Goal: Information Seeking & Learning: Learn about a topic

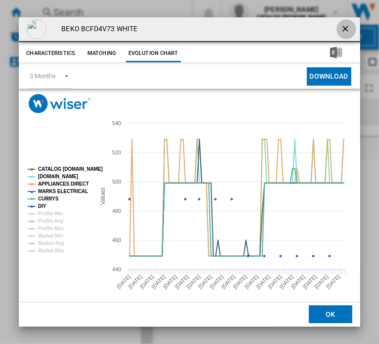
click at [341, 29] on ng-md-icon "getI18NText('BUTTONS.CLOSE_DIALOG')" at bounding box center [347, 30] width 12 height 12
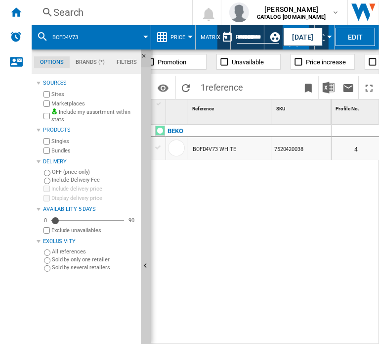
click at [144, 55] on ng-md-icon "Hide" at bounding box center [147, 59] width 12 height 12
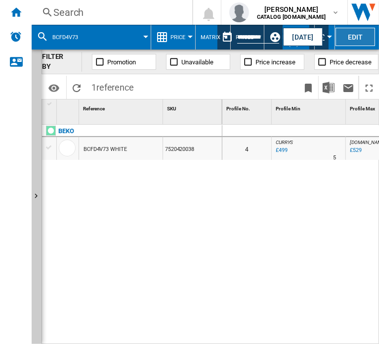
click at [346, 35] on button "Edit" at bounding box center [356, 37] width 40 height 18
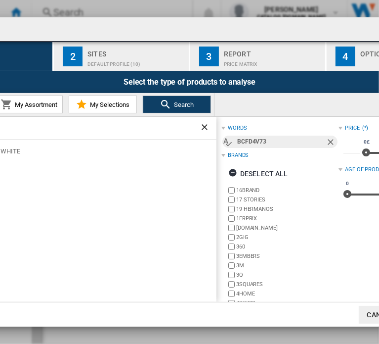
click at [144, 1] on div "Report edition 1 Products BCFD4V73 2 Sites Default profile (10) 3 Report Price …" at bounding box center [189, 172] width 379 height 344
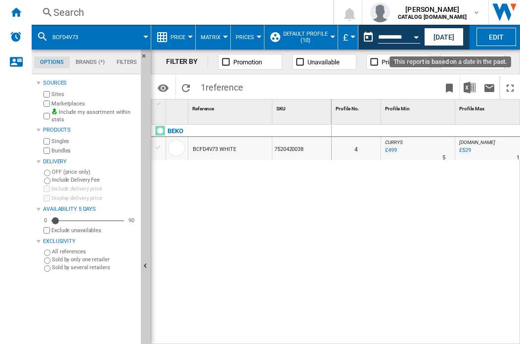
click at [379, 36] on div "Open calendar" at bounding box center [416, 37] width 5 height 2
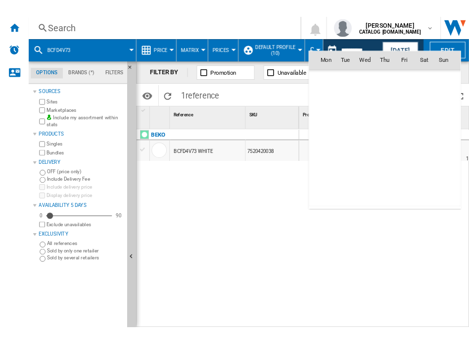
scroll to position [3800, 0]
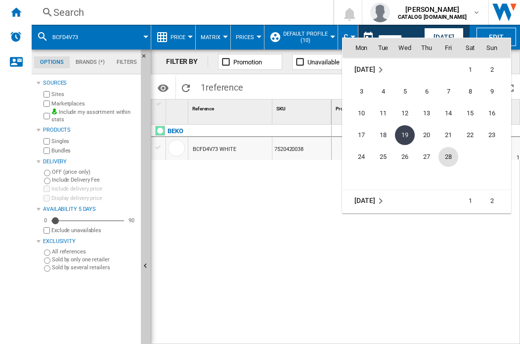
click at [379, 155] on span "28" at bounding box center [449, 157] width 20 height 20
type input "**********"
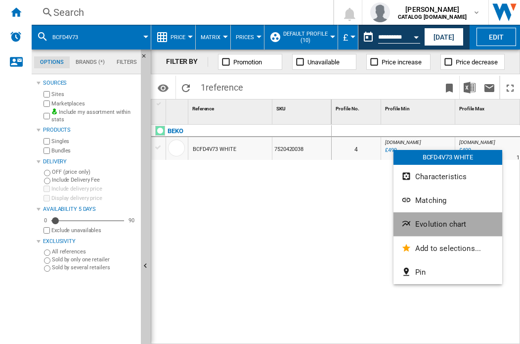
click at [379, 225] on span "Evolution chart" at bounding box center [440, 224] width 51 height 9
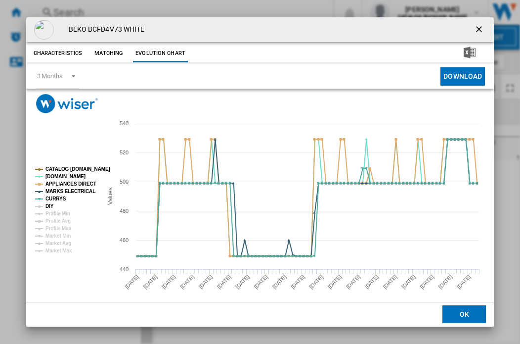
click at [51, 206] on tspan "DIY" at bounding box center [49, 205] width 8 height 5
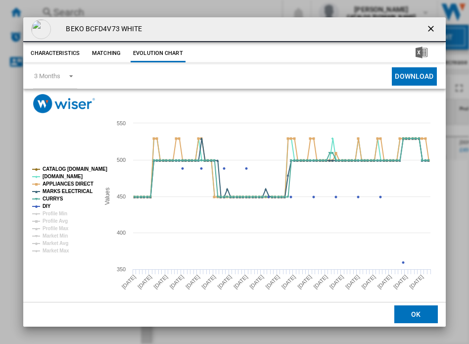
drag, startPoint x: 423, startPoint y: 25, endPoint x: 423, endPoint y: 30, distance: 5.5
click at [379, 25] on ng-md-icon "getI18NText('BUTTONS.CLOSE_DIALOG')" at bounding box center [432, 30] width 12 height 12
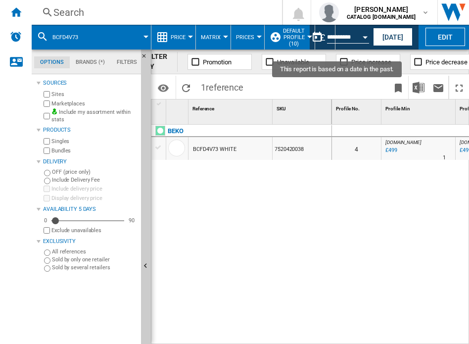
click at [367, 34] on button "Open calendar" at bounding box center [365, 36] width 18 height 18
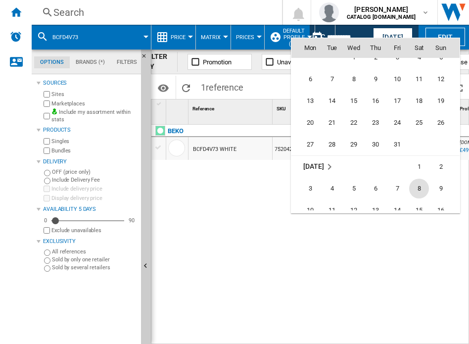
scroll to position [3701, 0]
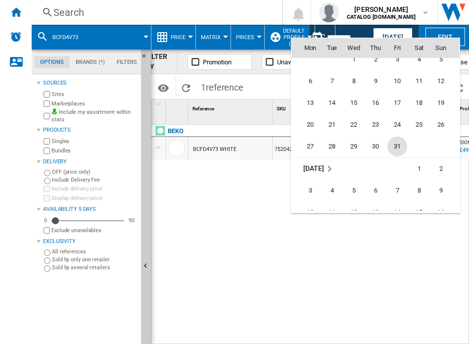
click at [379, 143] on span "31" at bounding box center [397, 146] width 20 height 20
type input "**********"
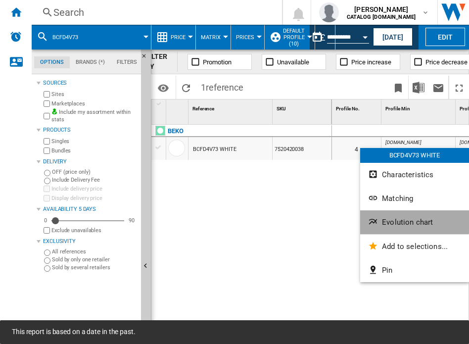
click at [379, 223] on span "Evolution chart" at bounding box center [407, 222] width 51 height 9
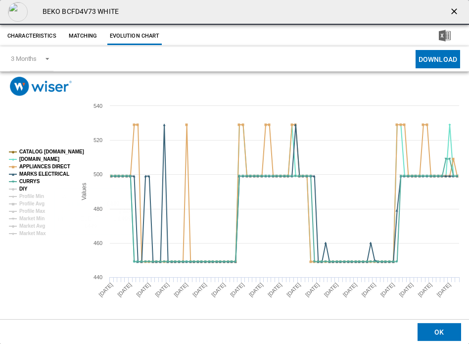
click at [22, 188] on tspan "DIY" at bounding box center [23, 188] width 8 height 5
click at [379, 336] on button "OK" at bounding box center [439, 332] width 44 height 18
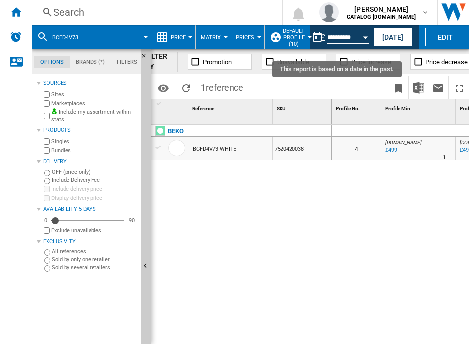
click at [367, 38] on div "Open calendar" at bounding box center [365, 37] width 5 height 2
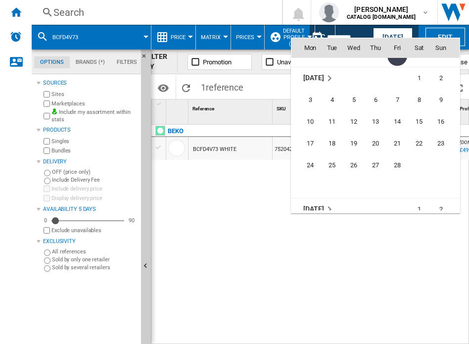
scroll to position [3818, 0]
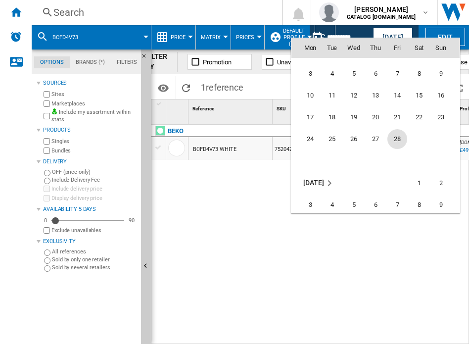
click at [379, 136] on span "28" at bounding box center [397, 139] width 20 height 20
type input "**********"
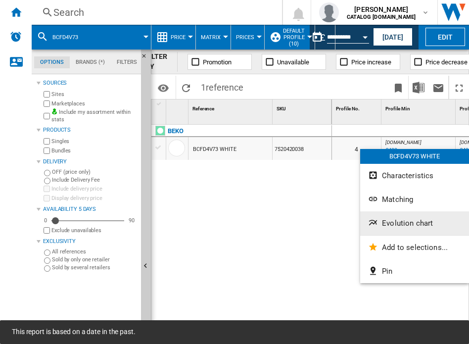
click at [379, 223] on span "Evolution chart" at bounding box center [407, 223] width 51 height 9
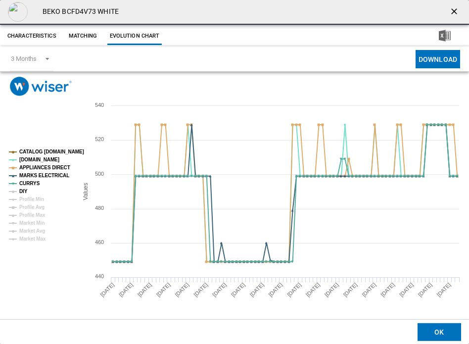
click at [25, 191] on tspan "DIY" at bounding box center [23, 190] width 8 height 5
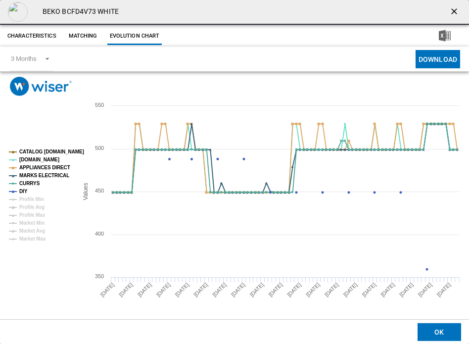
click at [379, 327] on button "OK" at bounding box center [439, 332] width 44 height 18
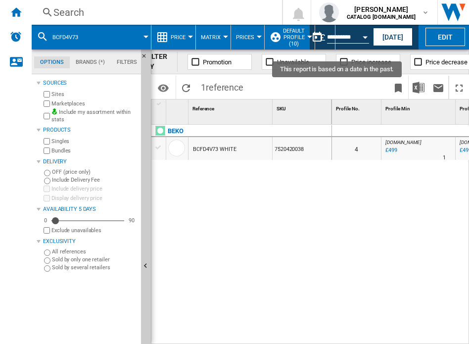
click at [361, 39] on button "Open calendar" at bounding box center [365, 36] width 18 height 18
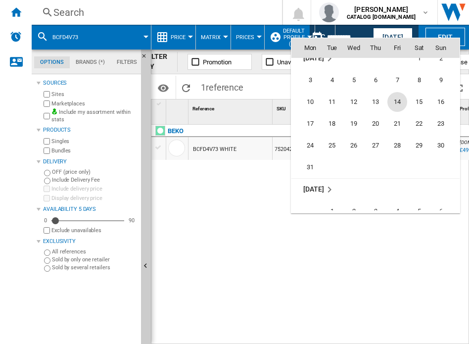
scroll to position [3948, 0]
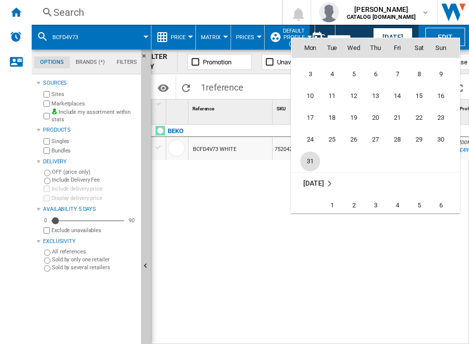
click at [309, 161] on span "31" at bounding box center [310, 161] width 20 height 20
type input "**********"
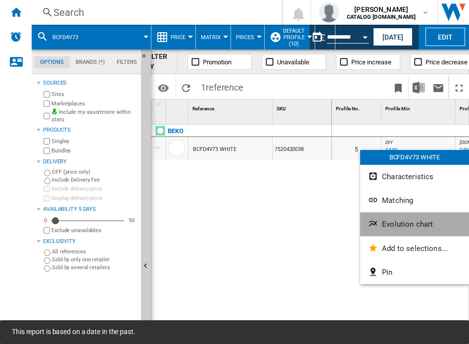
click at [379, 226] on span "Evolution chart" at bounding box center [407, 224] width 51 height 9
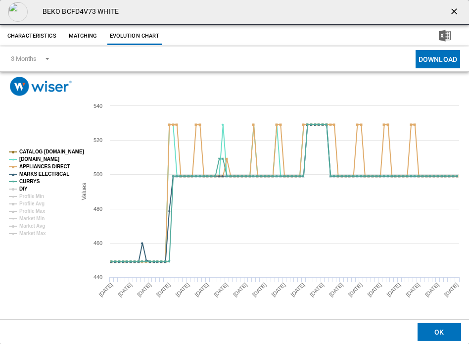
click at [26, 186] on tspan "DIY" at bounding box center [23, 188] width 8 height 5
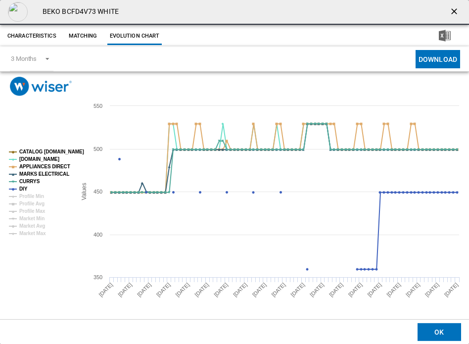
click at [379, 13] on ng-md-icon "getI18NText('BUTTONS.CLOSE_DIALOG')" at bounding box center [455, 12] width 12 height 12
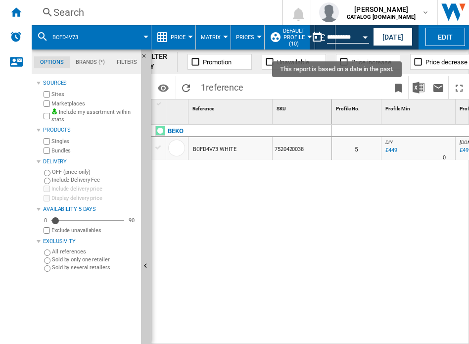
click at [363, 36] on div "Open calendar" at bounding box center [365, 37] width 5 height 2
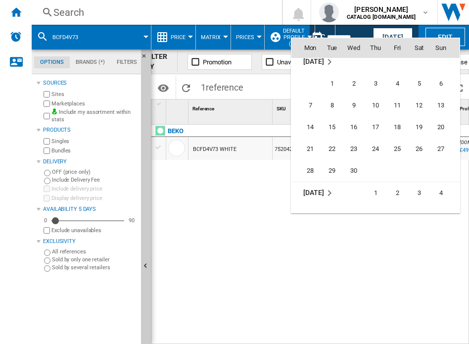
scroll to position [4080, 0]
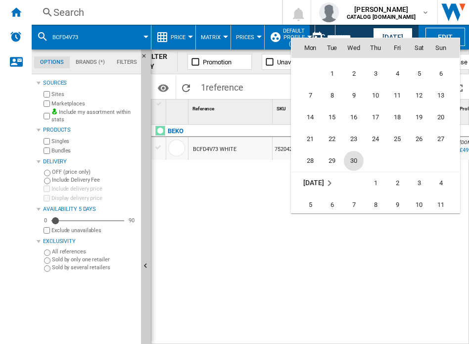
click at [355, 166] on span "30" at bounding box center [354, 161] width 20 height 20
type input "**********"
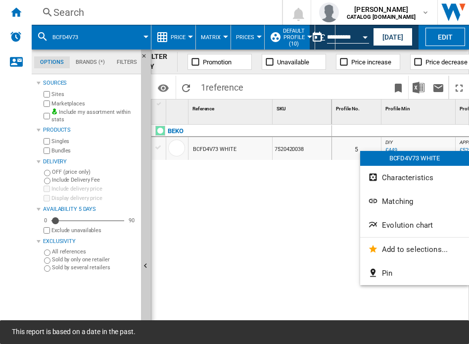
click at [379, 224] on span "Evolution chart" at bounding box center [407, 225] width 51 height 9
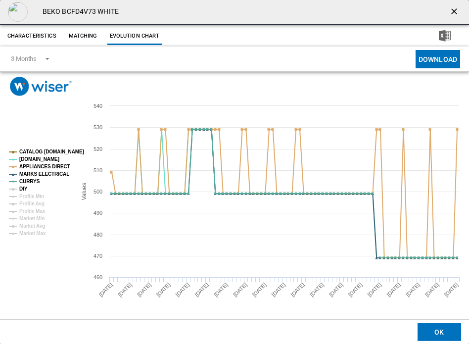
click at [25, 189] on tspan "DIY" at bounding box center [23, 188] width 8 height 5
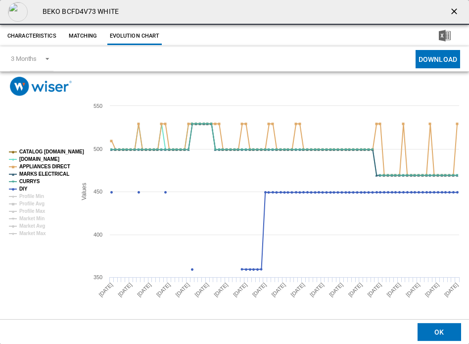
click at [379, 10] on ng-md-icon "getI18NText('BUTTONS.CLOSE_DIALOG')" at bounding box center [455, 12] width 12 height 12
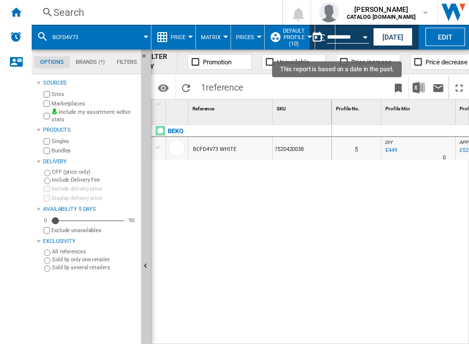
click at [366, 34] on button "Open calendar" at bounding box center [365, 36] width 18 height 18
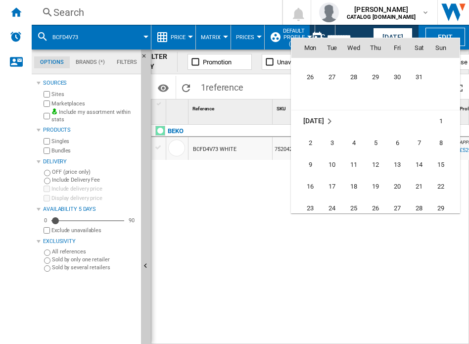
scroll to position [4310, 0]
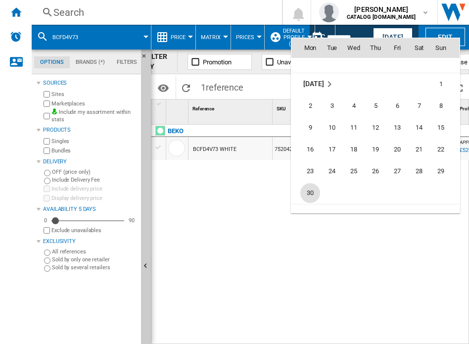
click at [314, 190] on span "30" at bounding box center [310, 193] width 20 height 20
type input "**********"
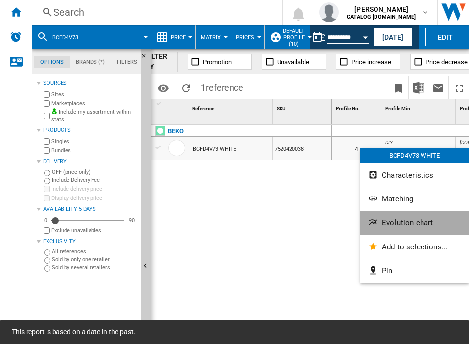
click at [379, 222] on span "Evolution chart" at bounding box center [407, 222] width 51 height 9
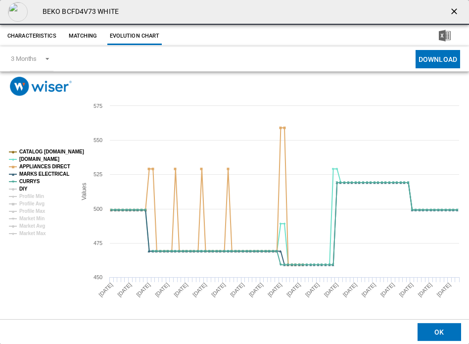
click at [24, 189] on tspan "DIY" at bounding box center [23, 188] width 8 height 5
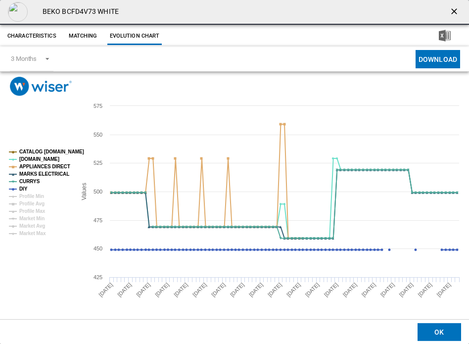
click at [379, 335] on button "OK" at bounding box center [439, 332] width 44 height 18
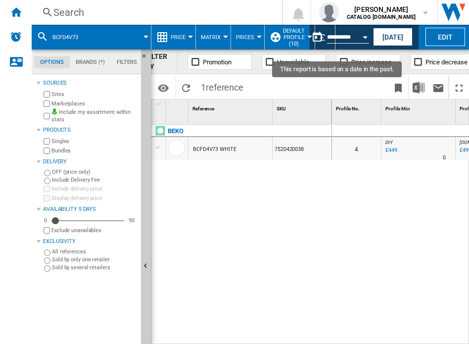
click at [366, 34] on button "Open calendar" at bounding box center [365, 36] width 18 height 18
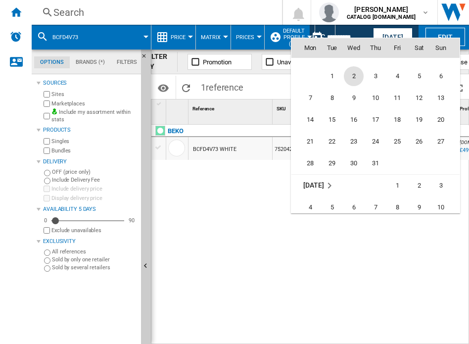
scroll to position [4473, 0]
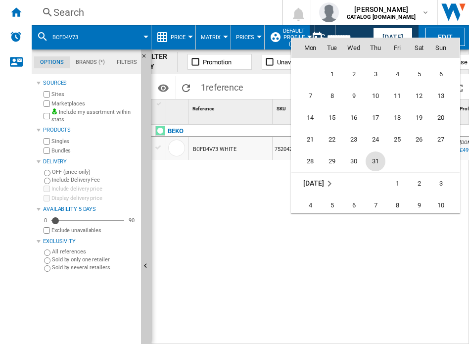
click at [376, 161] on span "31" at bounding box center [375, 161] width 20 height 20
type input "**********"
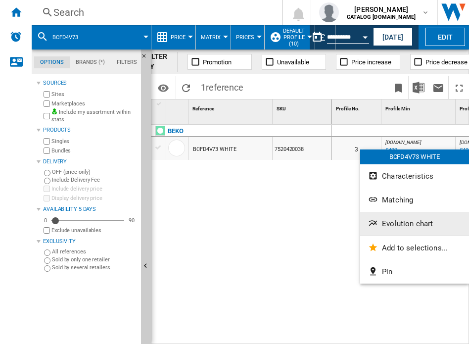
click at [379, 219] on span "Evolution chart" at bounding box center [407, 223] width 51 height 9
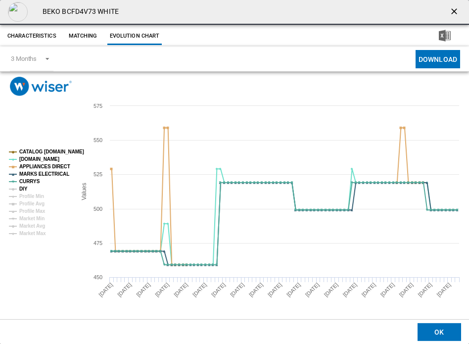
click at [25, 188] on tspan "DIY" at bounding box center [23, 188] width 8 height 5
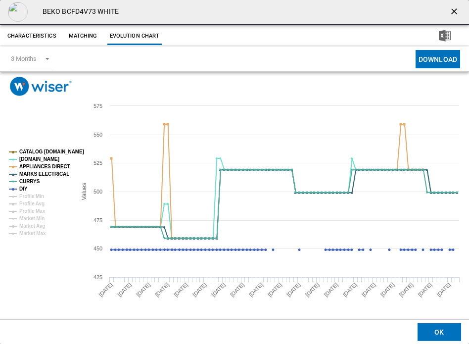
drag, startPoint x: 445, startPoint y: 331, endPoint x: 443, endPoint y: 336, distance: 5.8
click at [379, 331] on button "OK" at bounding box center [439, 332] width 44 height 18
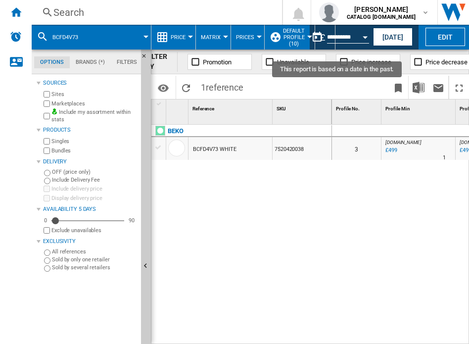
click at [364, 37] on div "Open calendar" at bounding box center [365, 37] width 5 height 2
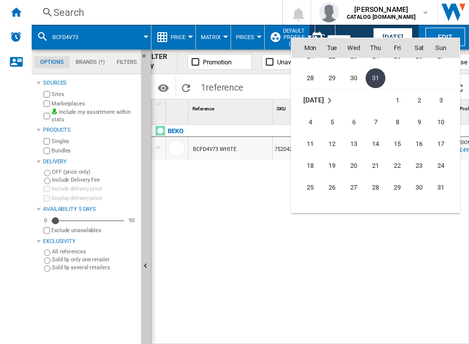
scroll to position [4604, 0]
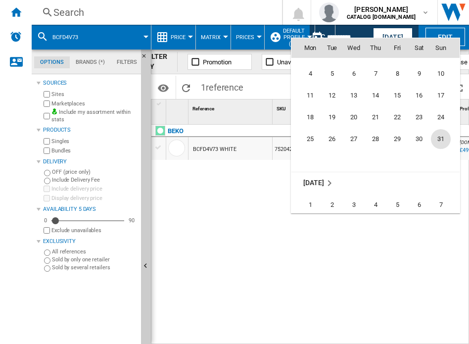
click at [379, 141] on span "31" at bounding box center [441, 139] width 20 height 20
type input "**********"
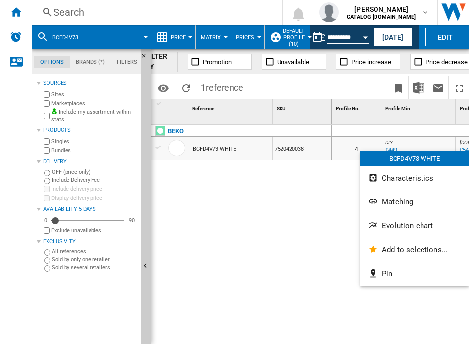
click at [267, 203] on div at bounding box center [234, 172] width 469 height 344
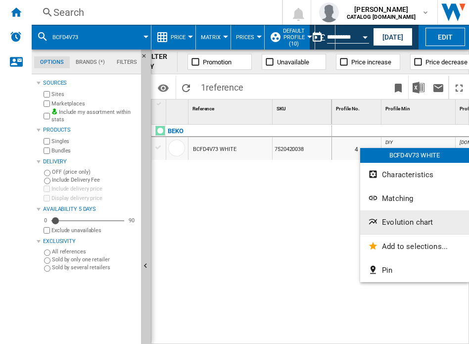
click at [379, 222] on span "Evolution chart" at bounding box center [407, 222] width 51 height 9
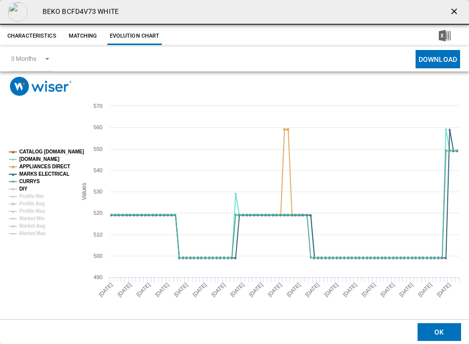
click at [27, 189] on tspan "DIY" at bounding box center [23, 188] width 8 height 5
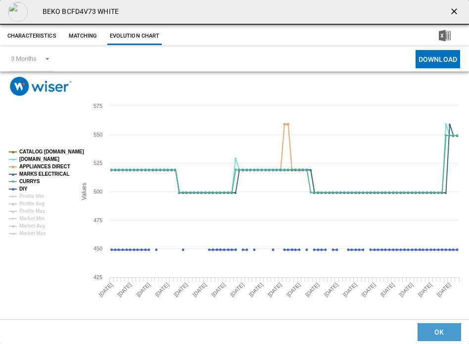
click at [379, 332] on button "OK" at bounding box center [439, 332] width 44 height 18
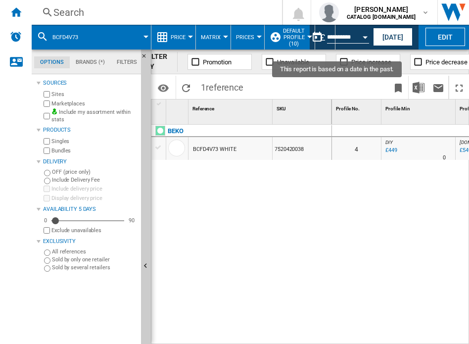
click at [361, 35] on button "Open calendar" at bounding box center [365, 36] width 18 height 18
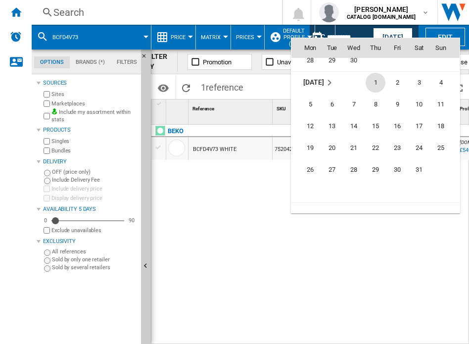
scroll to position [4191, 0]
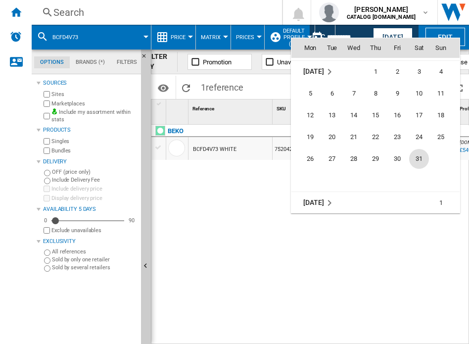
click at [379, 158] on span "31" at bounding box center [419, 159] width 20 height 20
type input "**********"
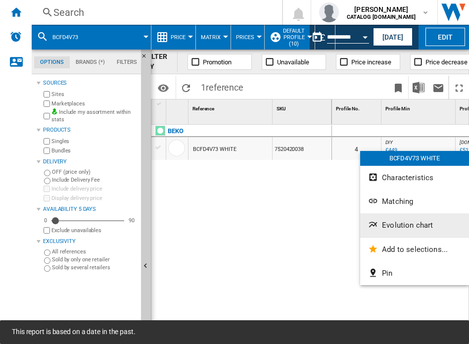
click at [379, 224] on span "Evolution chart" at bounding box center [407, 225] width 51 height 9
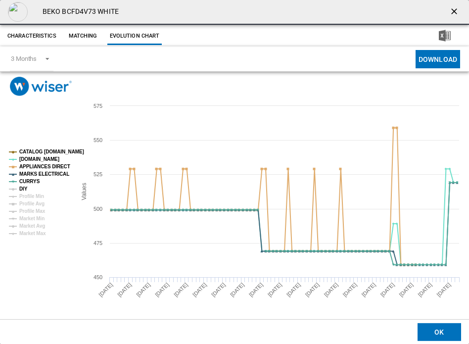
click at [24, 189] on tspan "DIY" at bounding box center [23, 188] width 8 height 5
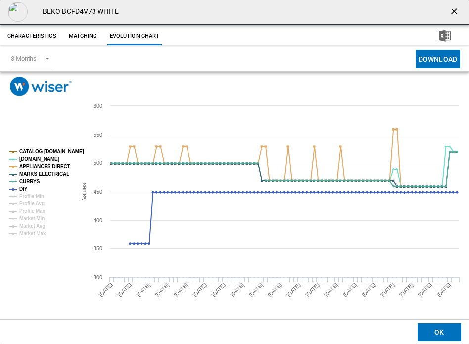
click at [452, 9] on ng-md-icon "getI18NText('BUTTONS.CLOSE_DIALOG')" at bounding box center [455, 12] width 12 height 12
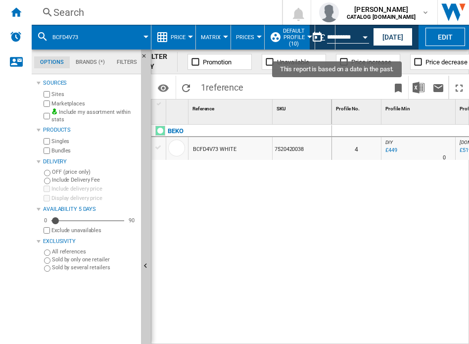
click at [362, 35] on button "Open calendar" at bounding box center [365, 36] width 18 height 18
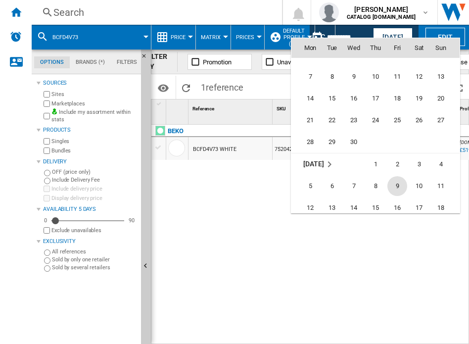
scroll to position [4045, 0]
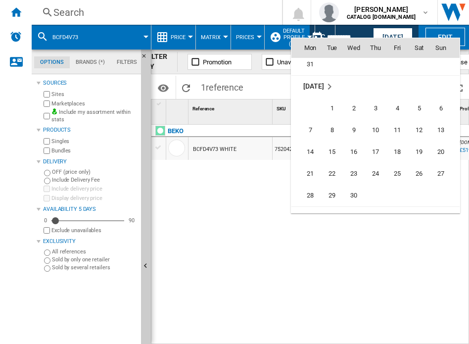
click at [352, 194] on span "30" at bounding box center [354, 195] width 20 height 20
type input "**********"
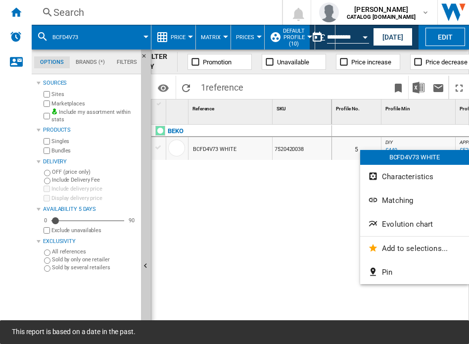
click at [408, 221] on span "Evolution chart" at bounding box center [407, 224] width 51 height 9
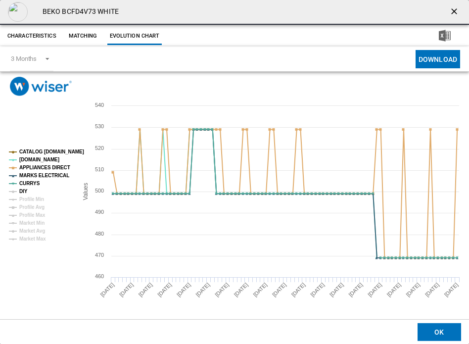
click at [24, 193] on tspan "DIY" at bounding box center [23, 190] width 8 height 5
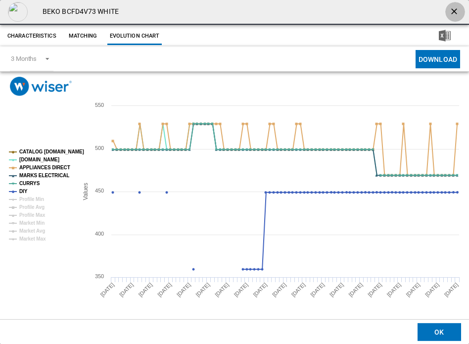
click at [452, 8] on ng-md-icon "getI18NText('BUTTONS.CLOSE_DIALOG')" at bounding box center [455, 12] width 12 height 12
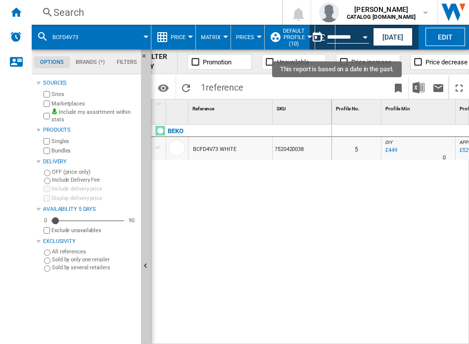
click at [359, 37] on button "Open calendar" at bounding box center [365, 36] width 18 height 18
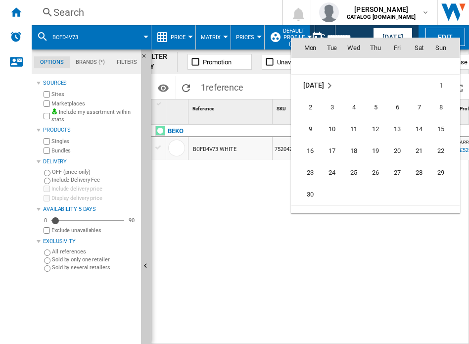
scroll to position [4310, 0]
click at [313, 191] on span "30" at bounding box center [310, 193] width 20 height 20
type input "**********"
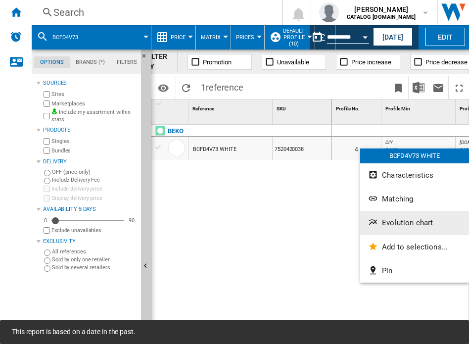
click at [392, 218] on span "Evolution chart" at bounding box center [407, 222] width 51 height 9
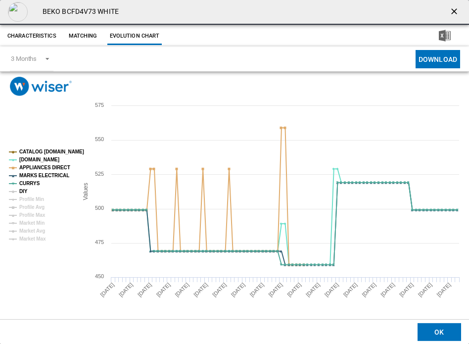
click at [21, 192] on tspan "DIY" at bounding box center [23, 190] width 8 height 5
